Goal: Task Accomplishment & Management: Use online tool/utility

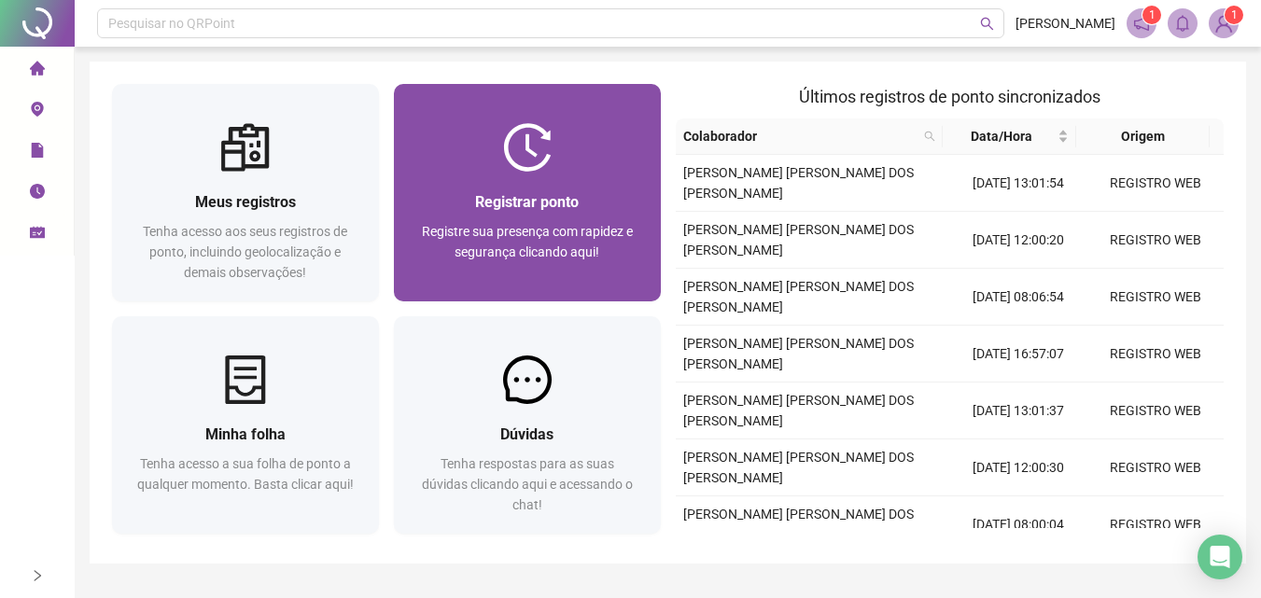
click at [510, 140] on img at bounding box center [527, 147] width 49 height 49
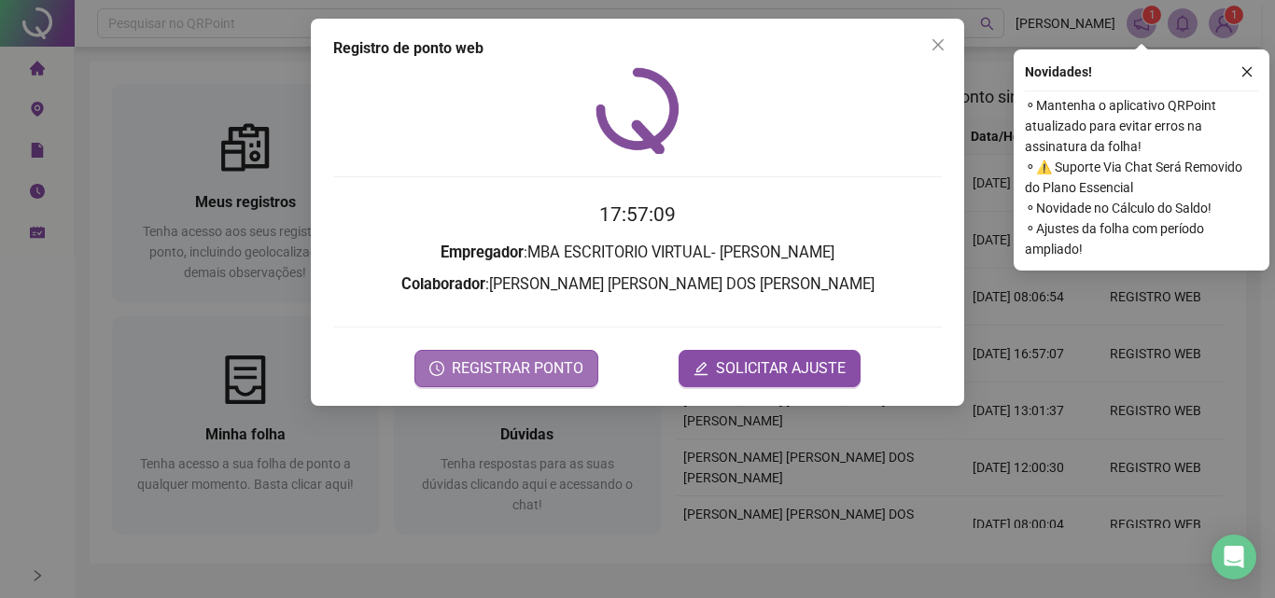
click at [556, 359] on span "REGISTRAR PONTO" at bounding box center [518, 368] width 132 height 22
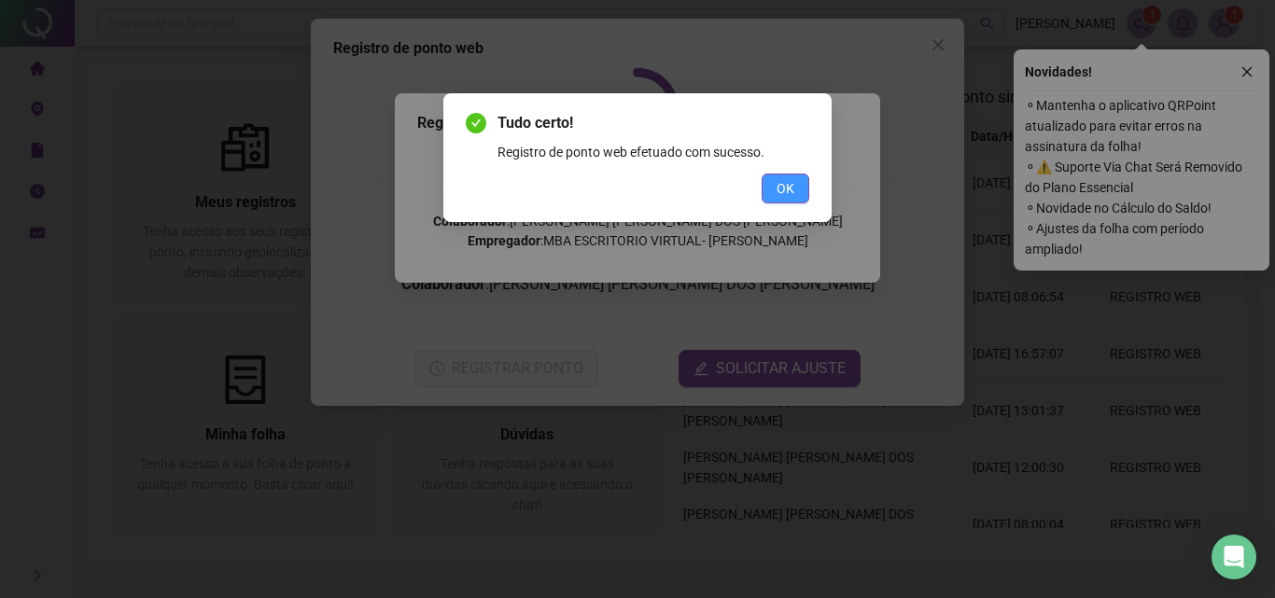
click at [778, 187] on span "OK" at bounding box center [786, 188] width 18 height 21
